Goal: Find specific fact: Find specific fact

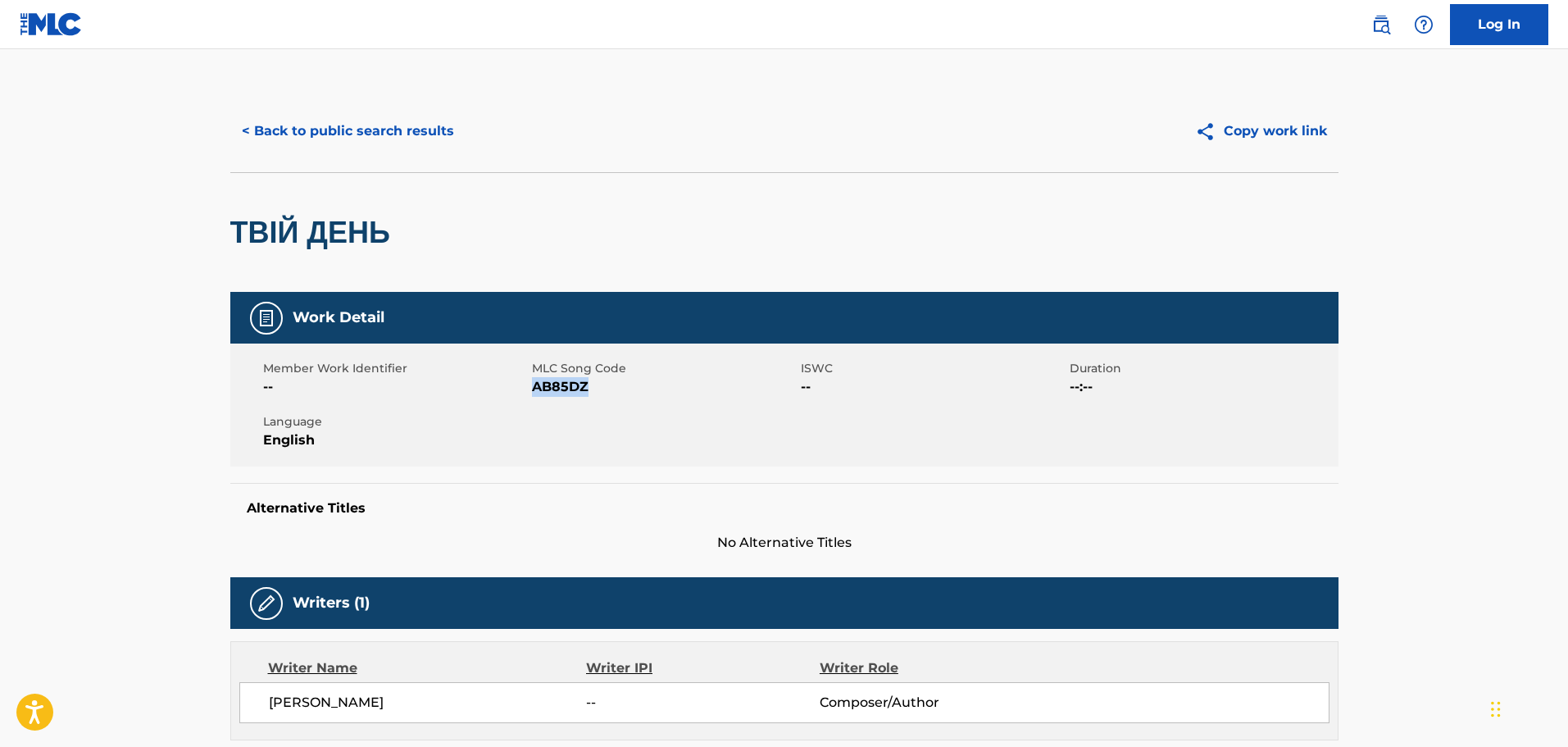
click at [417, 135] on button "< Back to public search results" at bounding box center [348, 131] width 235 height 41
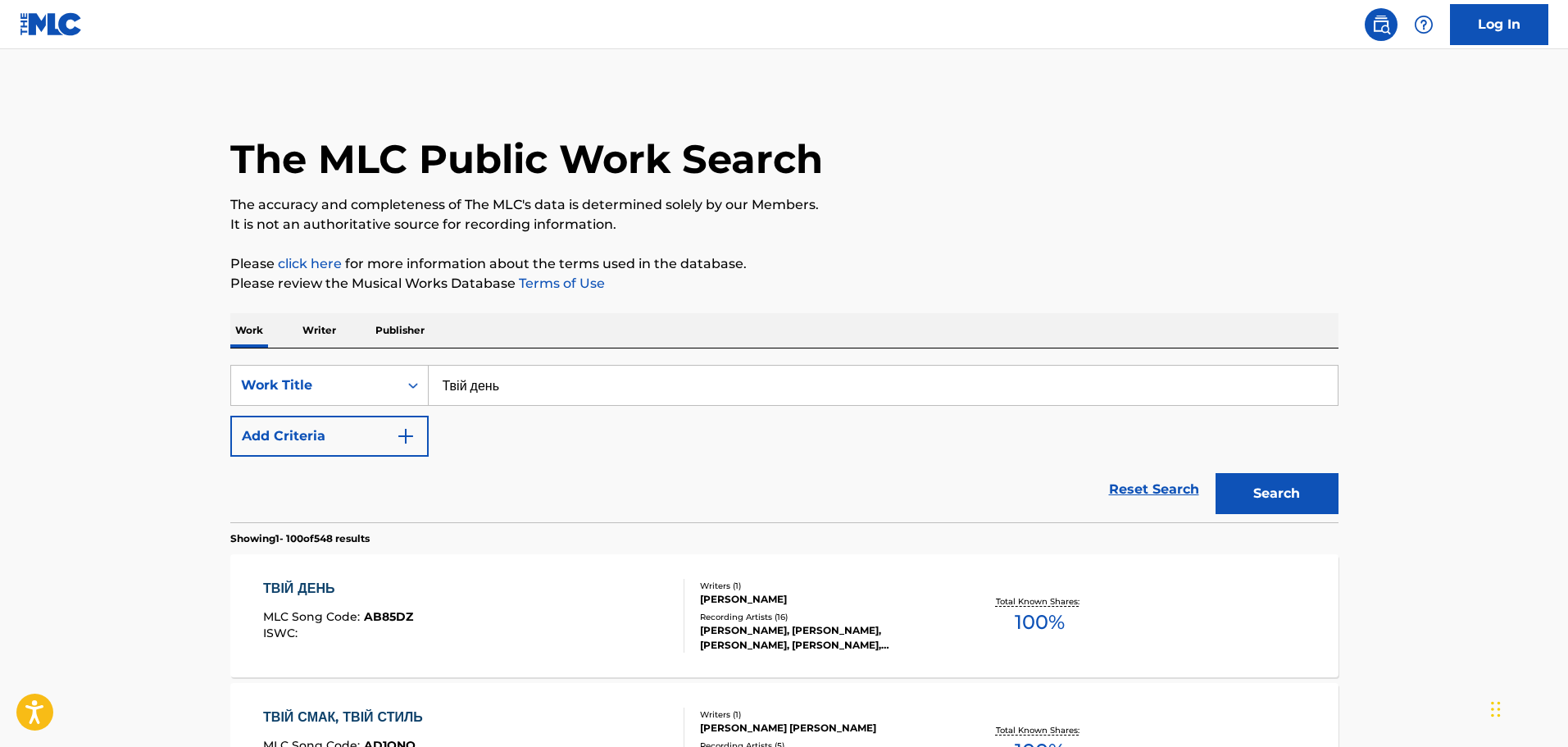
click at [479, 373] on input "Твій день" at bounding box center [884, 384] width 909 height 39
paste input "Na Ooru [GEOGRAPHIC_DATA]"
type input "Na Ooru [GEOGRAPHIC_DATA]"
click at [1216, 473] on button "Search" at bounding box center [1278, 493] width 123 height 41
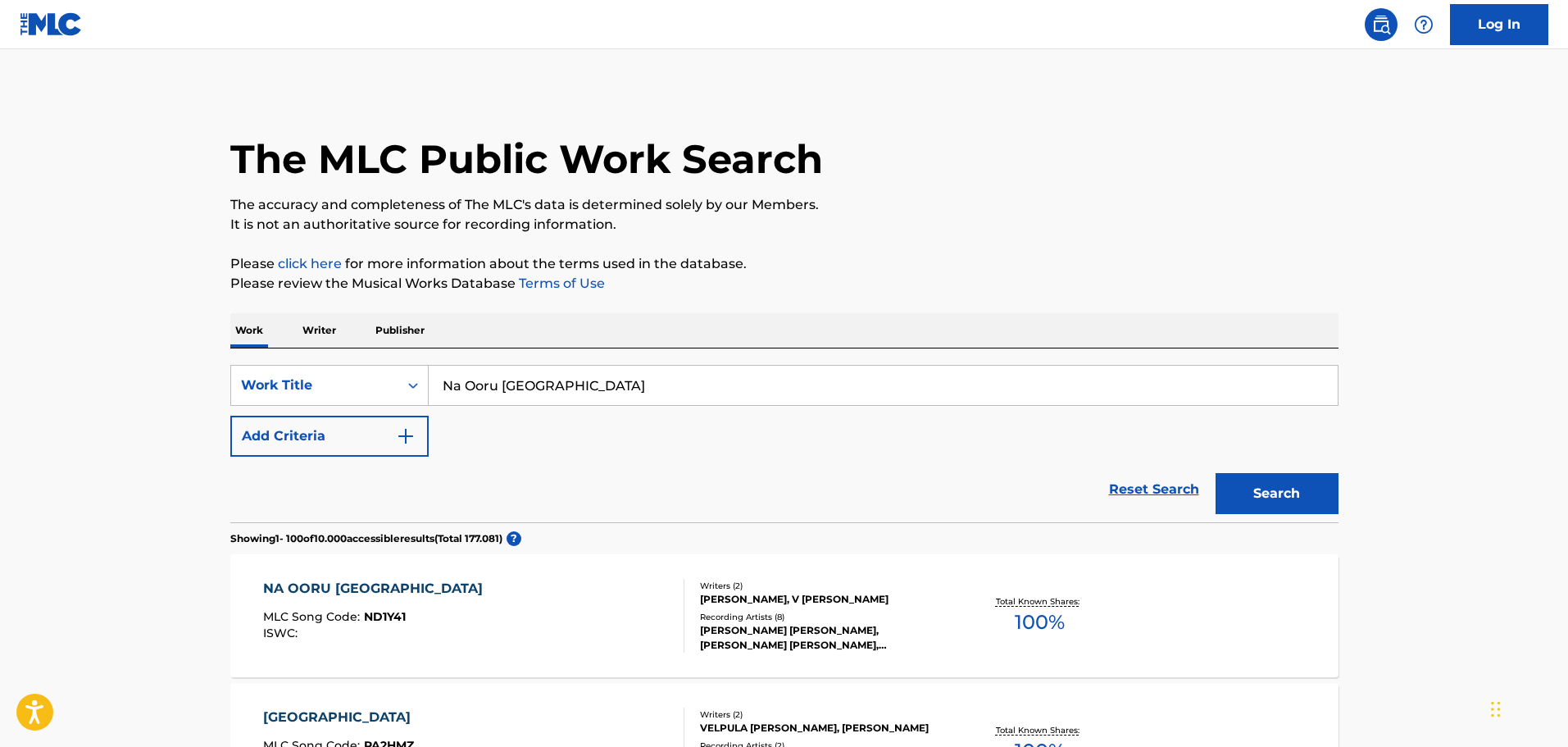
click at [797, 608] on div "Writers ( 2 ) [PERSON_NAME], V [PERSON_NAME] Recording Artists ( 8 ) [PERSON_NA…" at bounding box center [815, 616] width 263 height 73
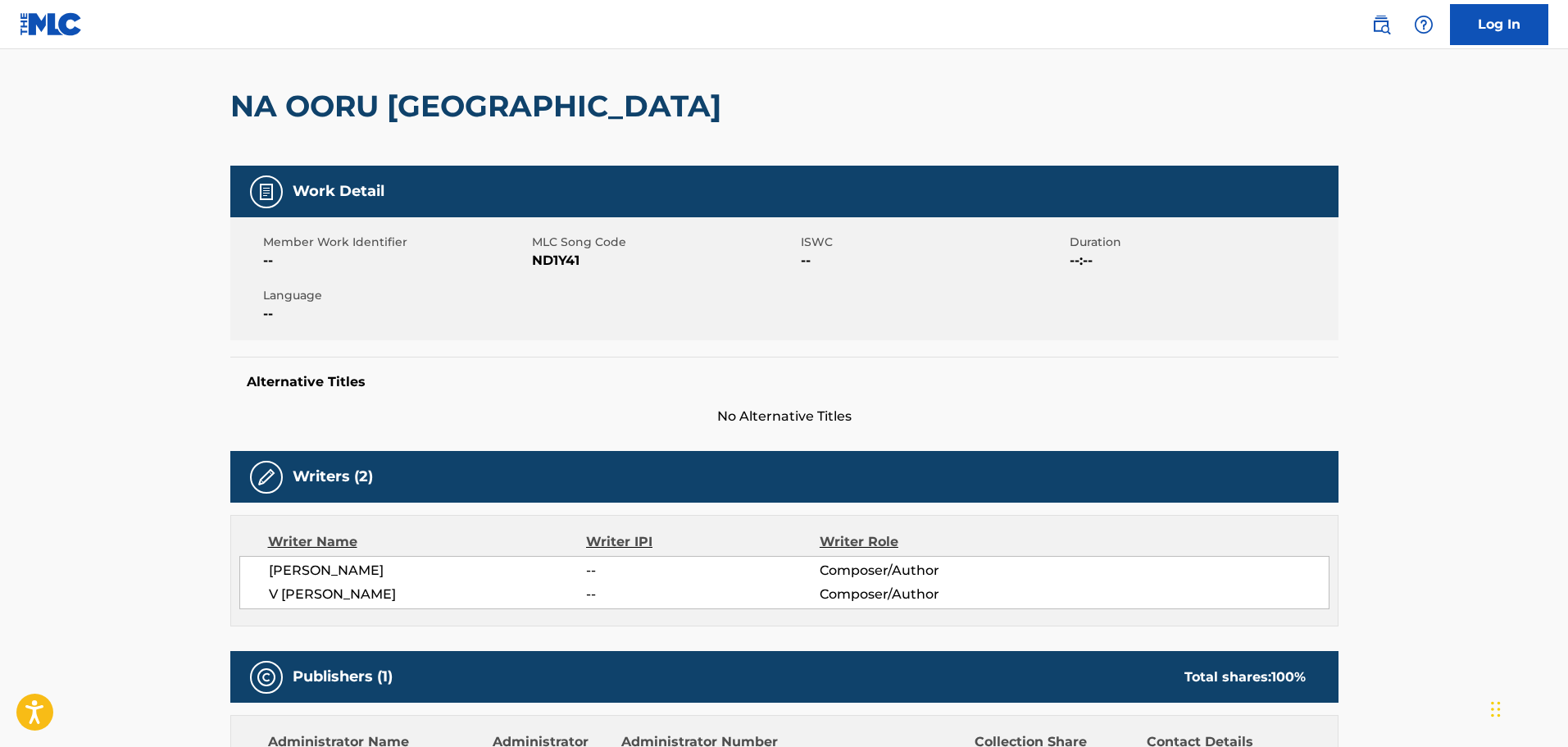
scroll to position [82, 0]
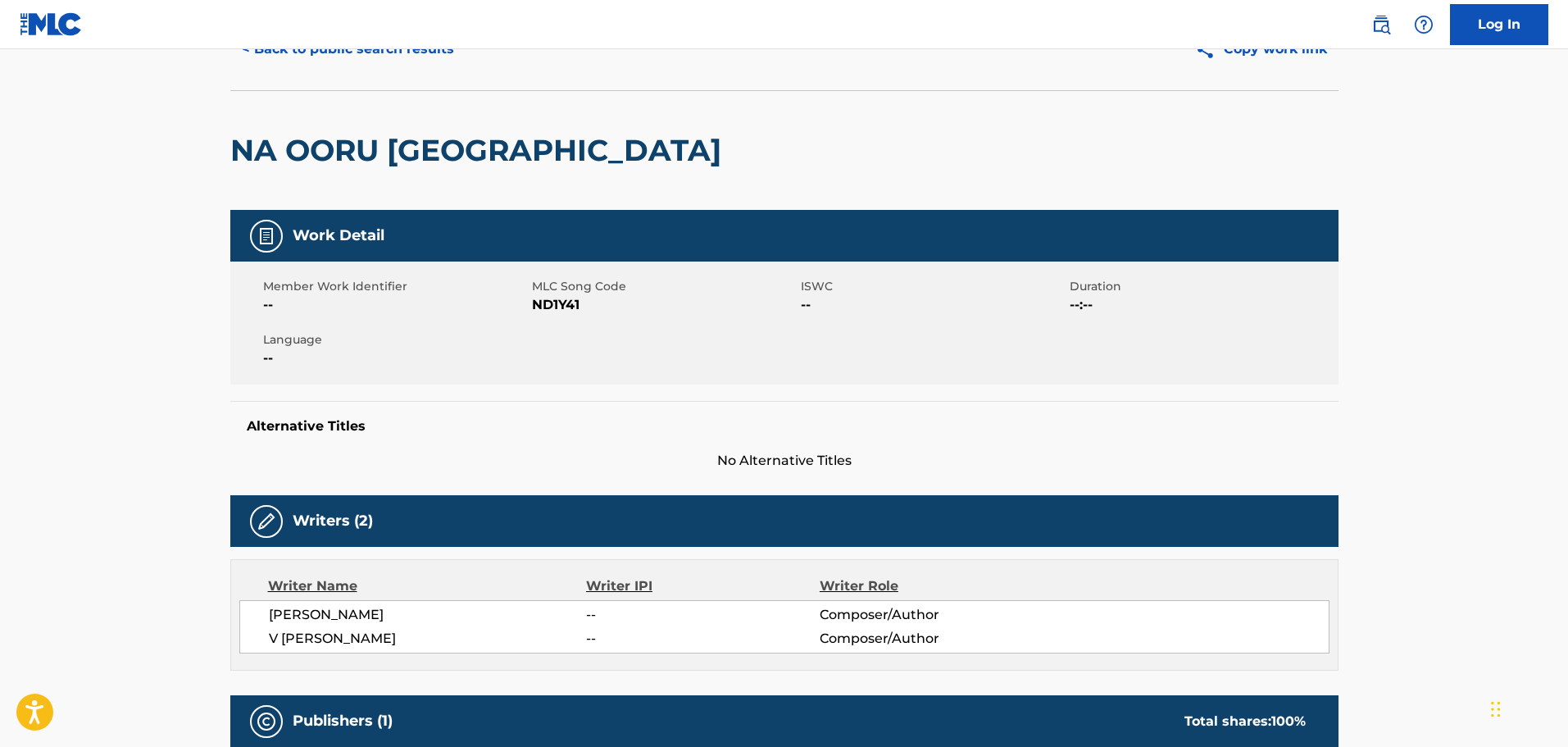
click at [567, 309] on span "ND1Y41" at bounding box center [664, 305] width 265 height 20
copy span "ND1Y41"
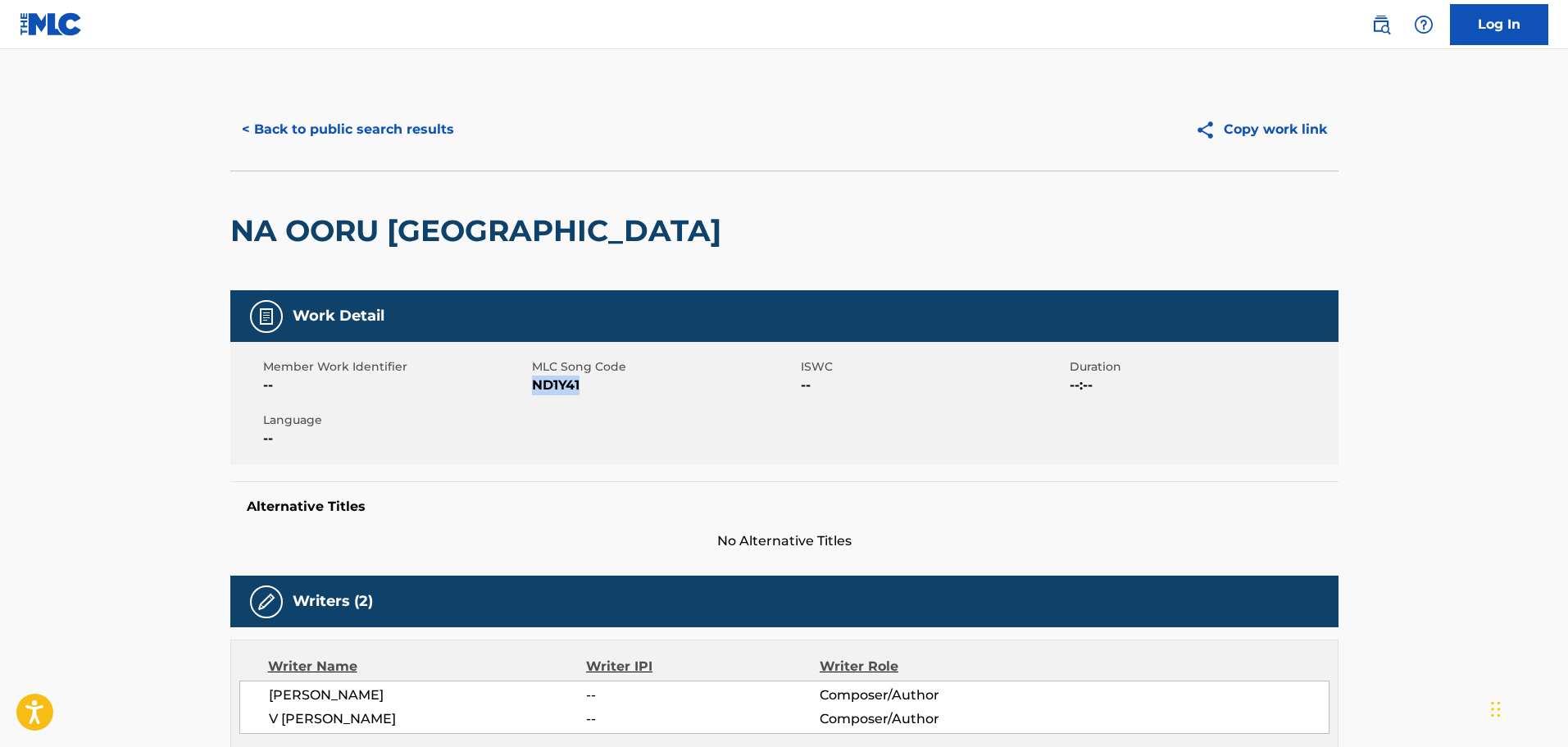
scroll to position [0, 0]
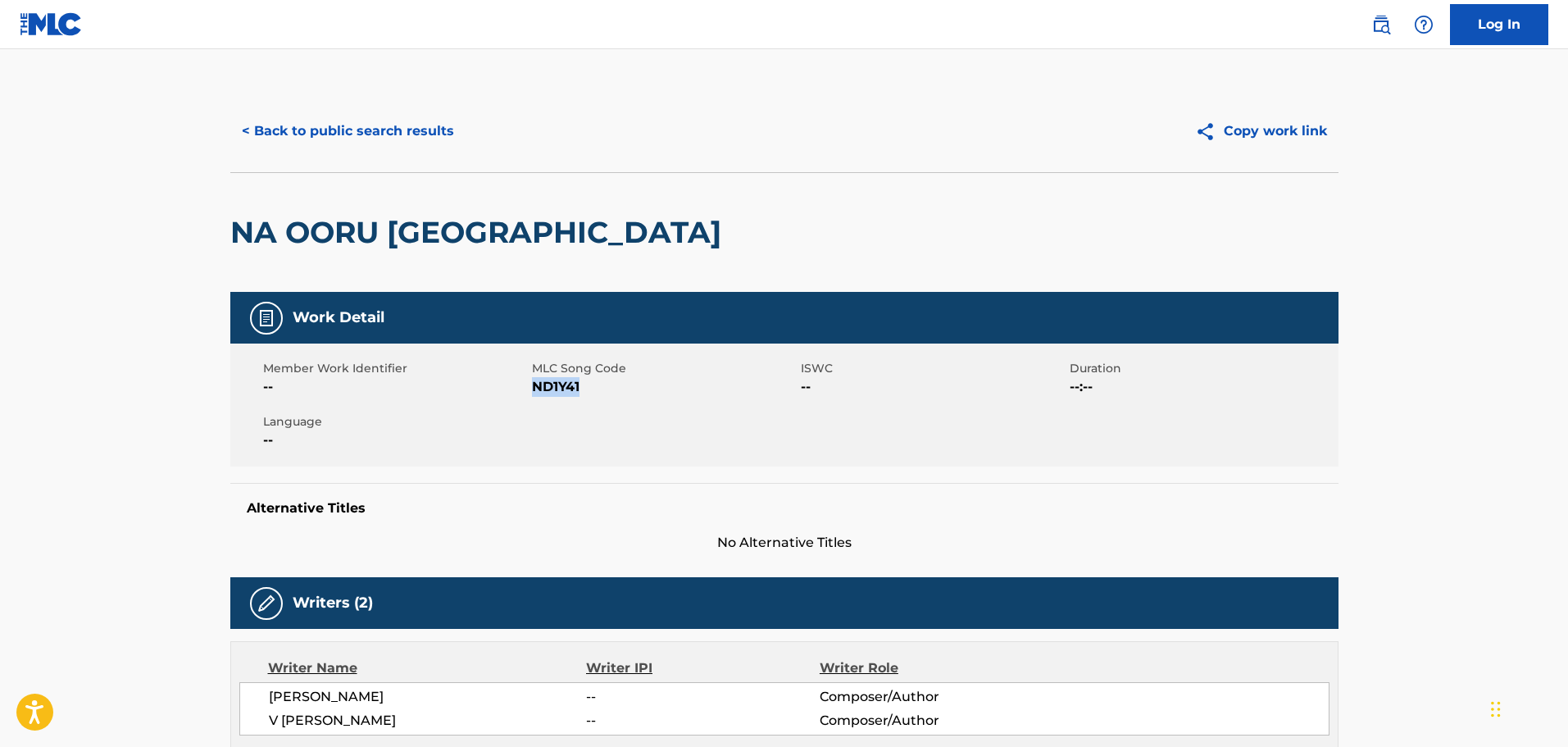
click at [364, 139] on button "< Back to public search results" at bounding box center [348, 131] width 235 height 41
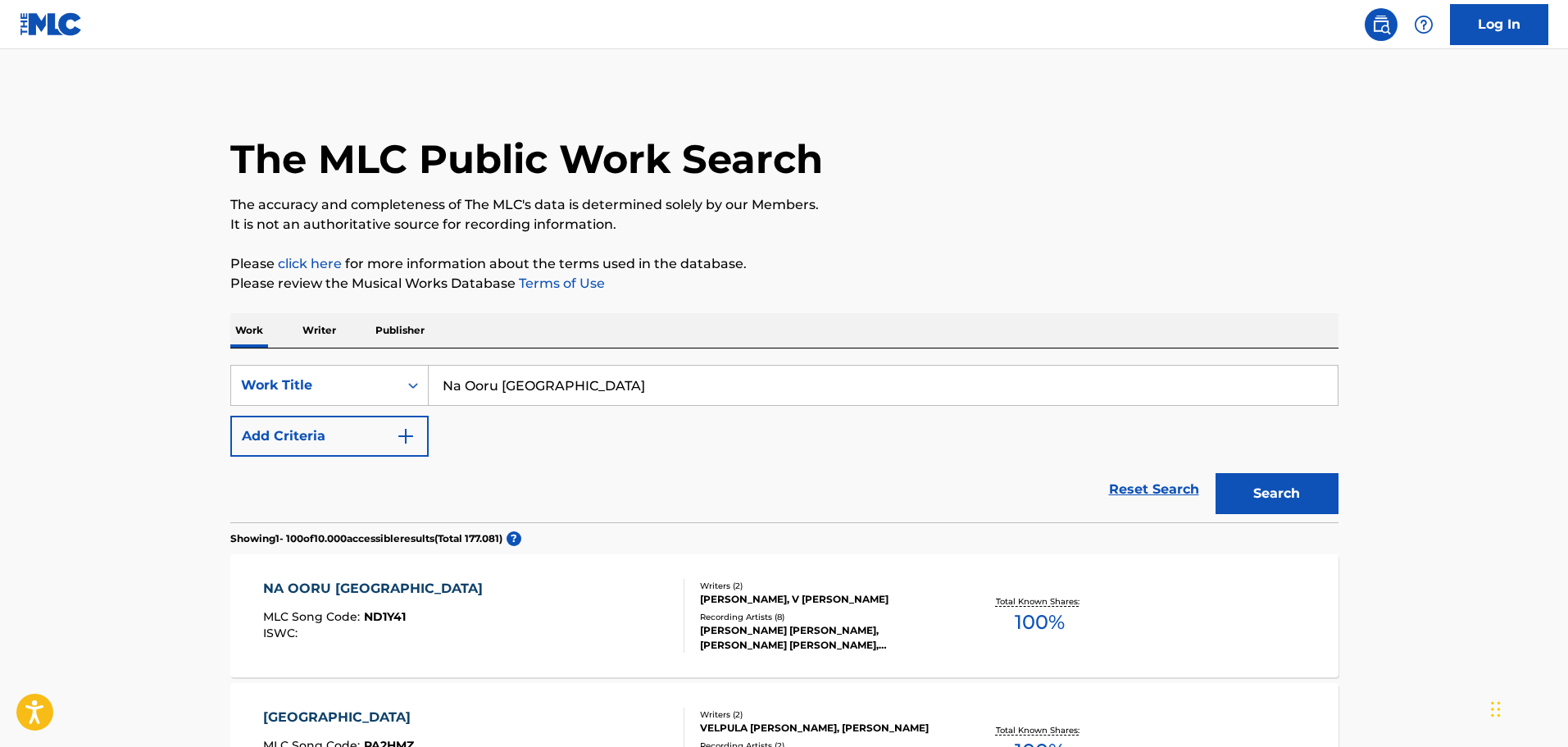
click at [495, 382] on input "Na Ooru [GEOGRAPHIC_DATA]" at bounding box center [884, 384] width 909 height 39
paste input "Yung N*ggaz"
type input "Yung N*ggaz"
click at [1244, 494] on button "Search" at bounding box center [1278, 493] width 123 height 41
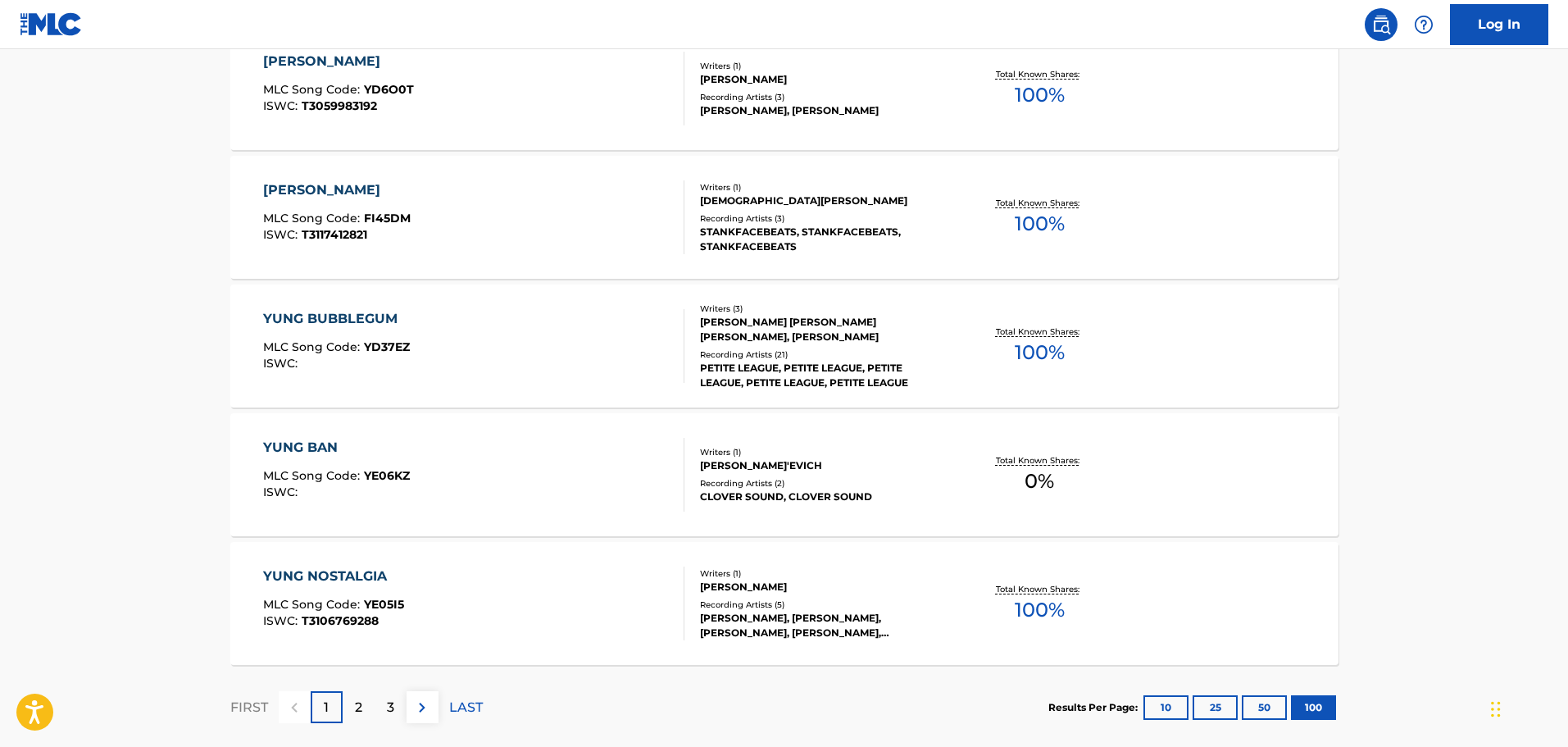
scroll to position [12843, 0]
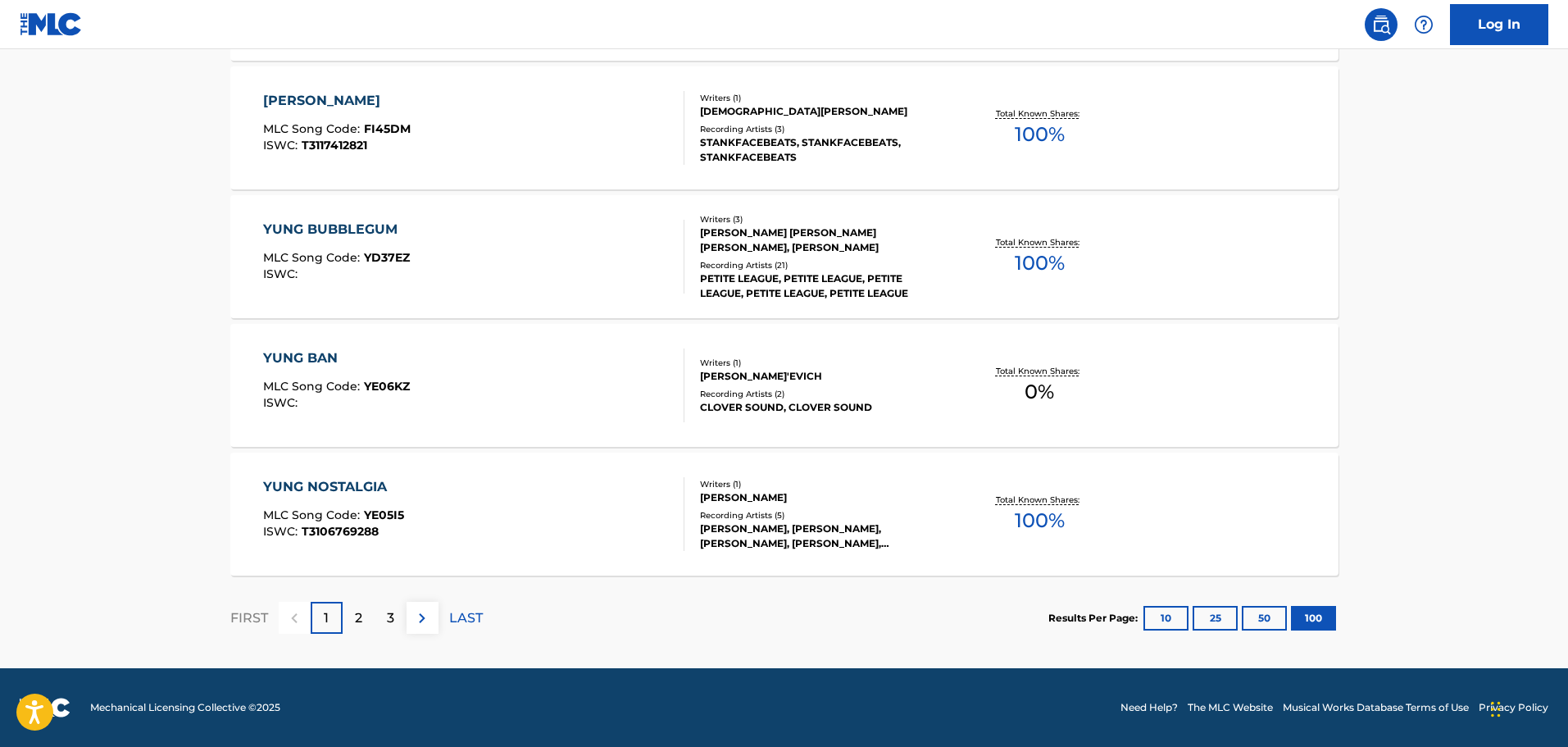
click at [425, 618] on img at bounding box center [421, 618] width 20 height 20
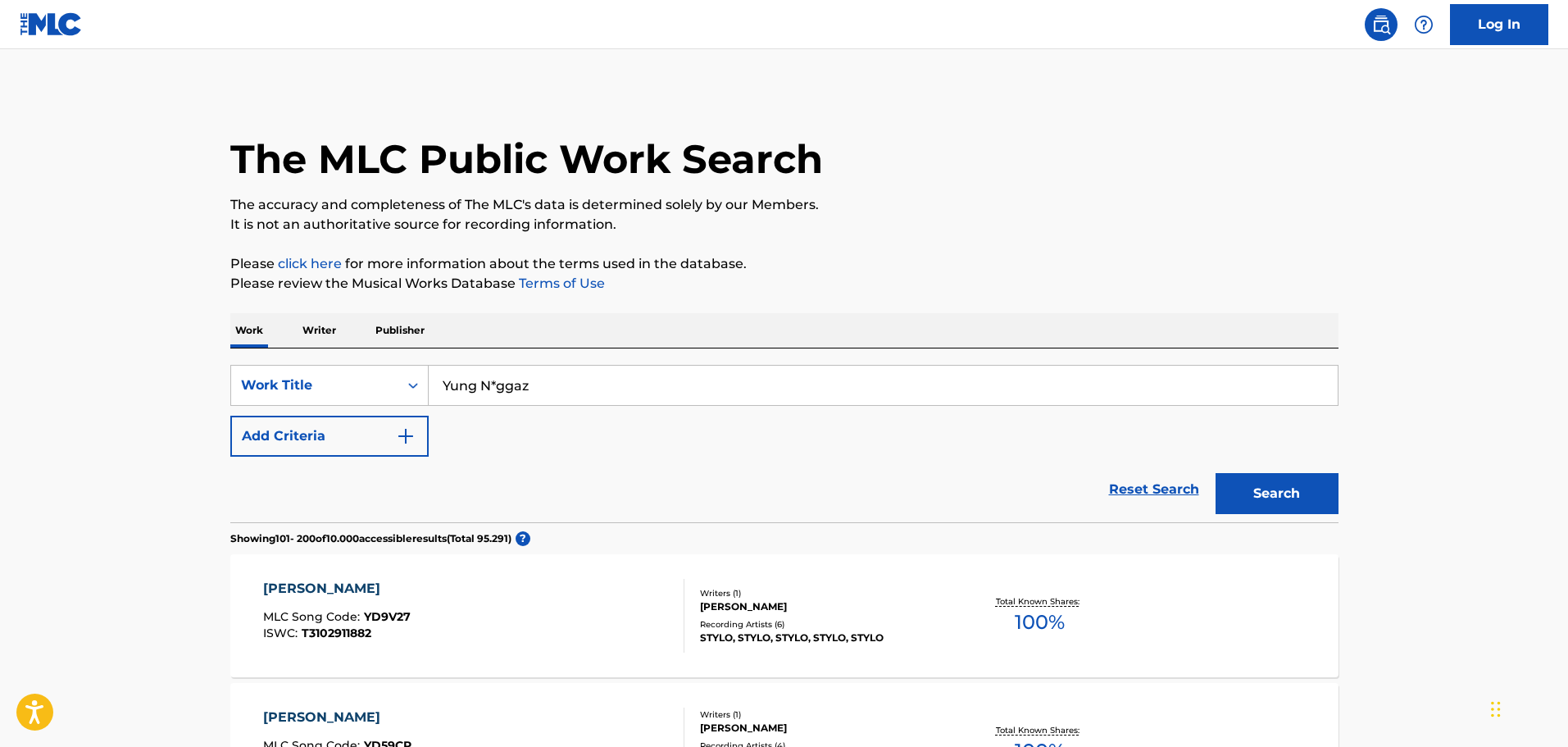
scroll to position [7722, 0]
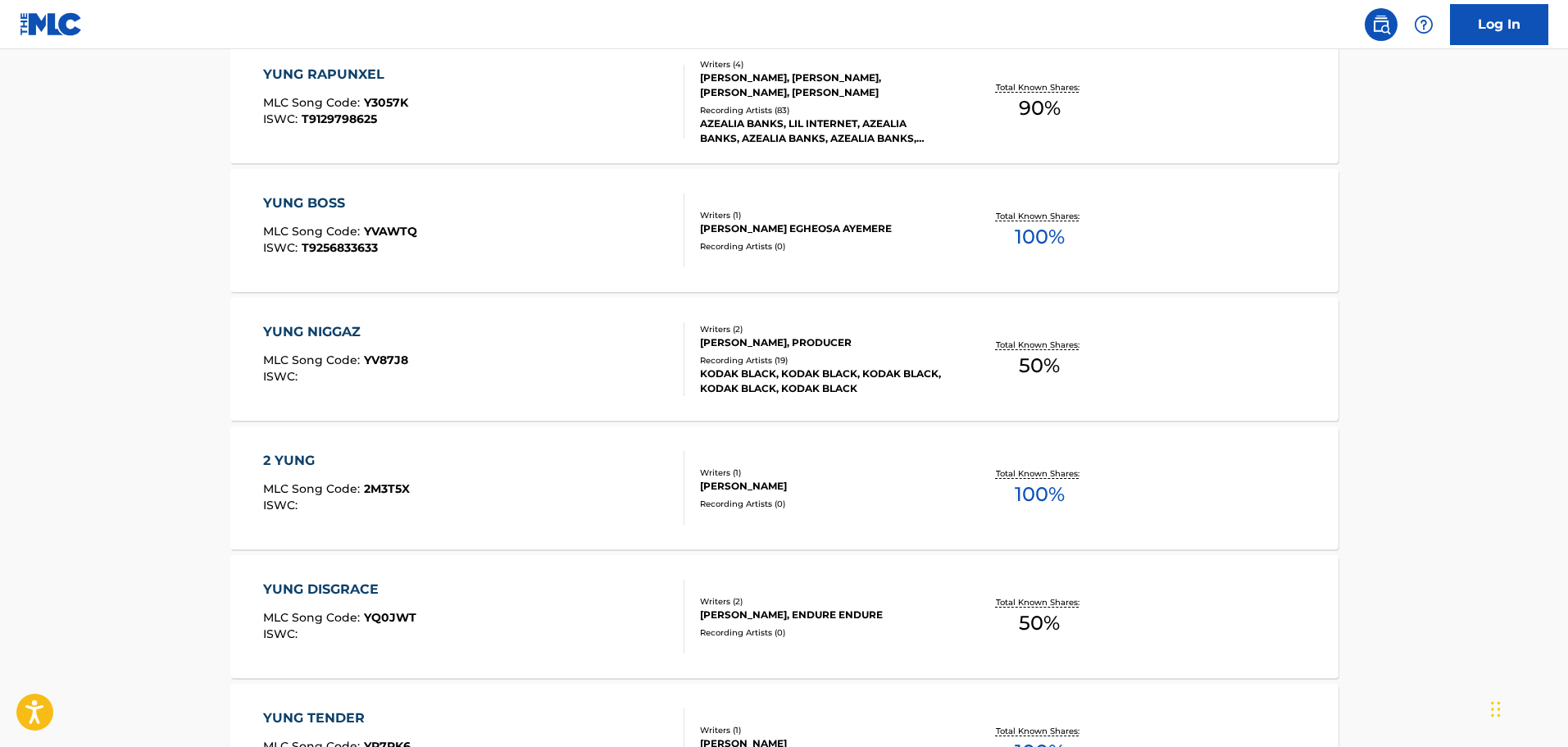
click at [999, 325] on div "YUNG NIGGAZ MLC Song Code : YV87J8 ISWC : Writers ( 2 ) DIEUSON OCTAVE, PRODUCE…" at bounding box center [785, 360] width 1109 height 123
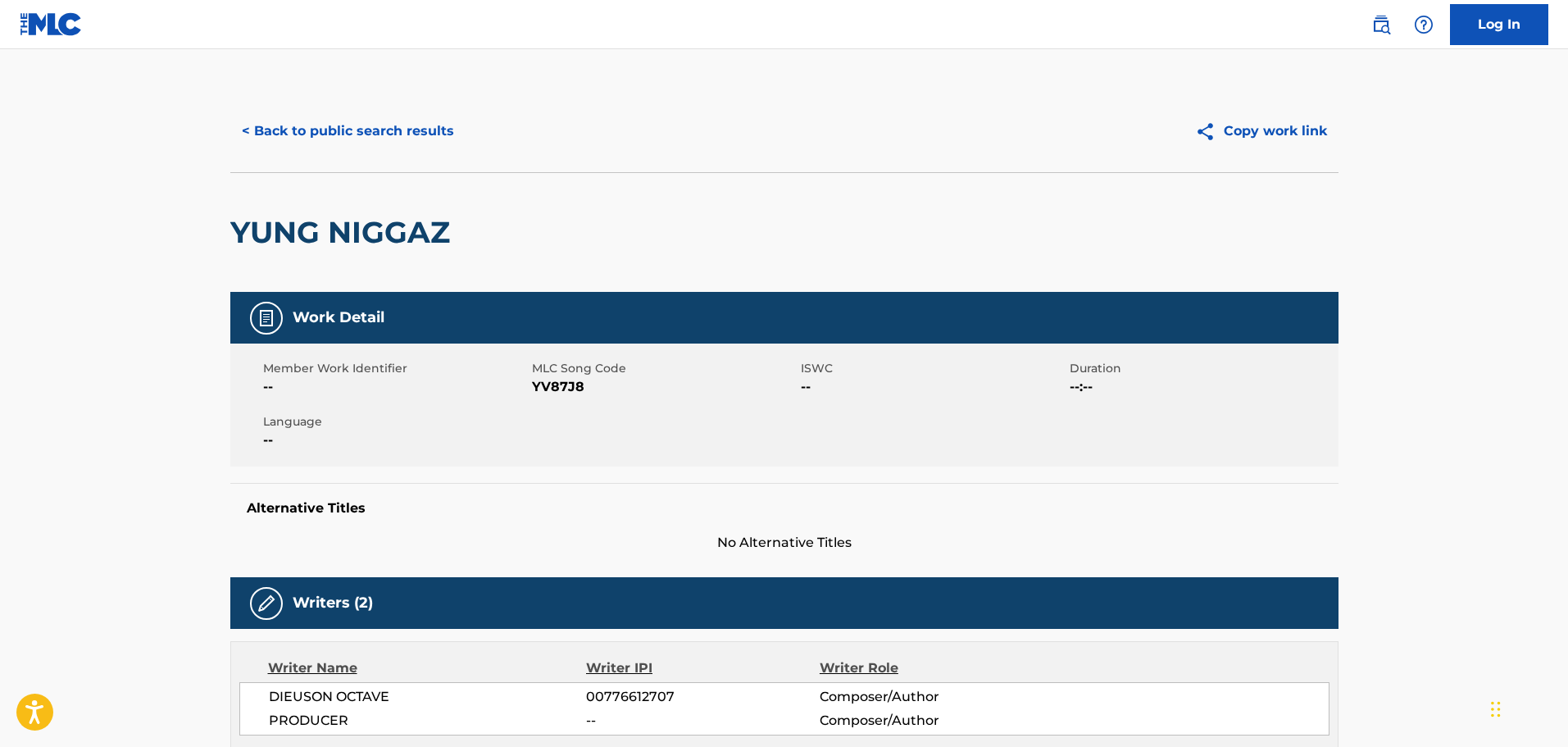
click at [565, 385] on span "YV87J8" at bounding box center [664, 386] width 265 height 20
copy span "YV87J8"
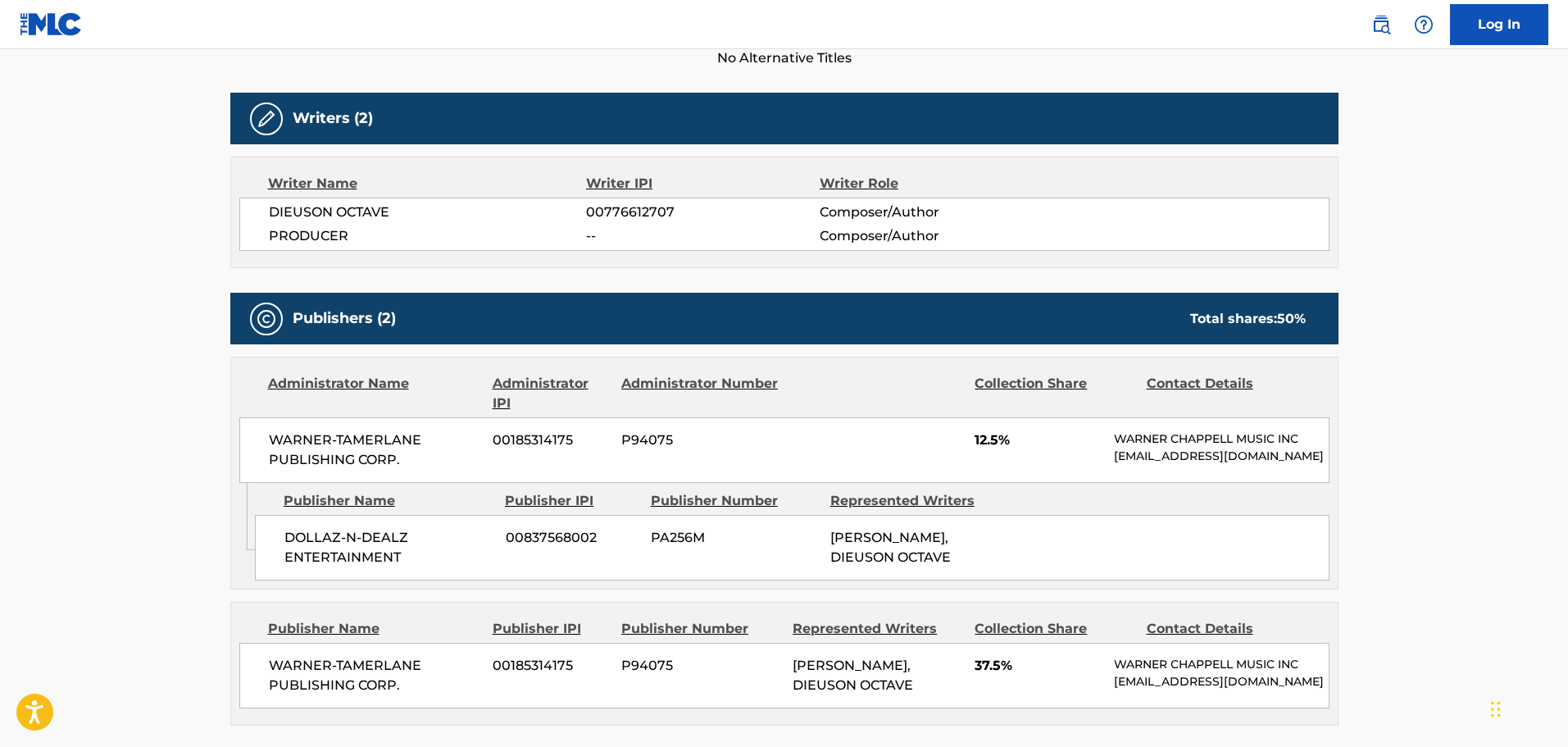
scroll to position [492, 0]
